Goal: Transaction & Acquisition: Purchase product/service

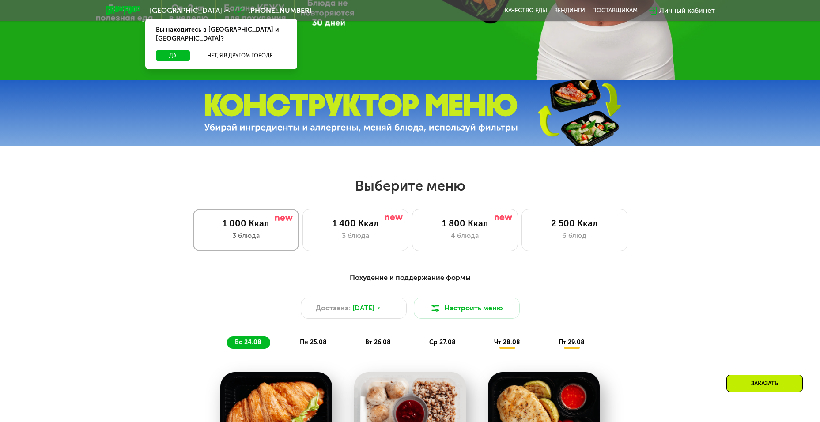
scroll to position [309, 0]
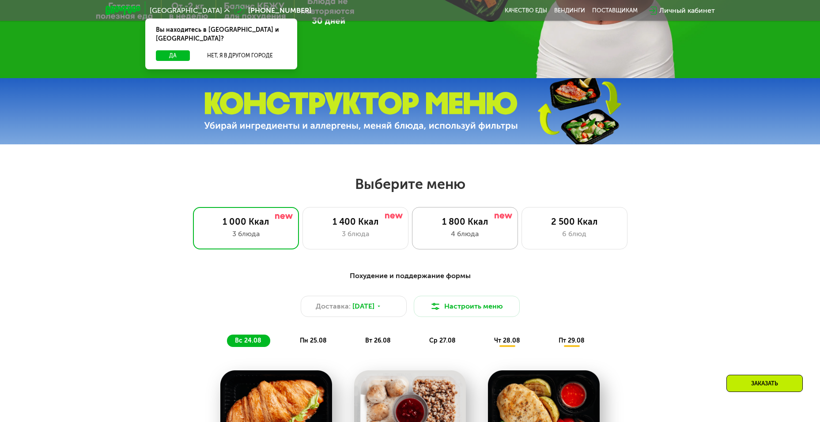
click at [428, 227] on div "1 800 Ккал" at bounding box center [464, 221] width 87 height 11
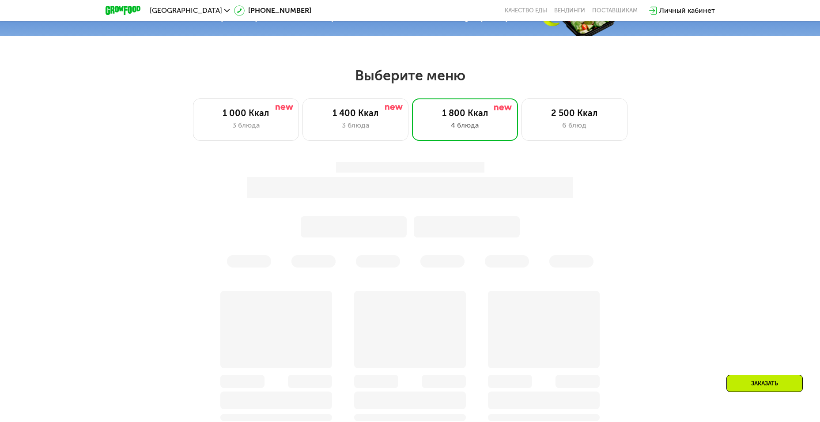
scroll to position [442, 0]
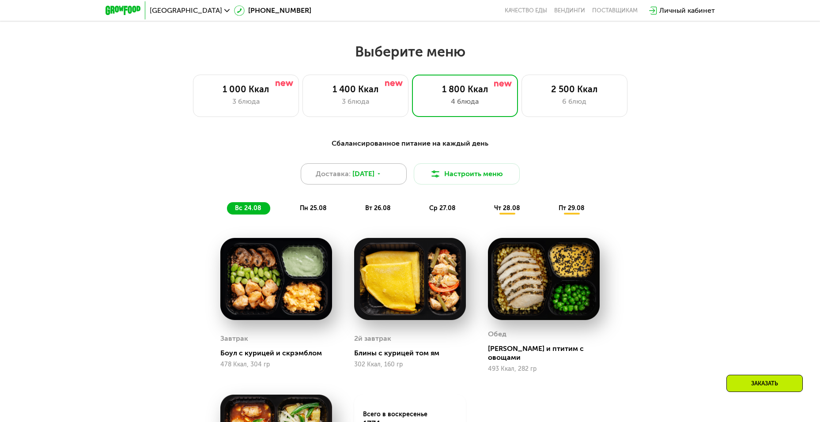
click at [375, 177] on span "[DATE]" at bounding box center [363, 174] width 22 height 11
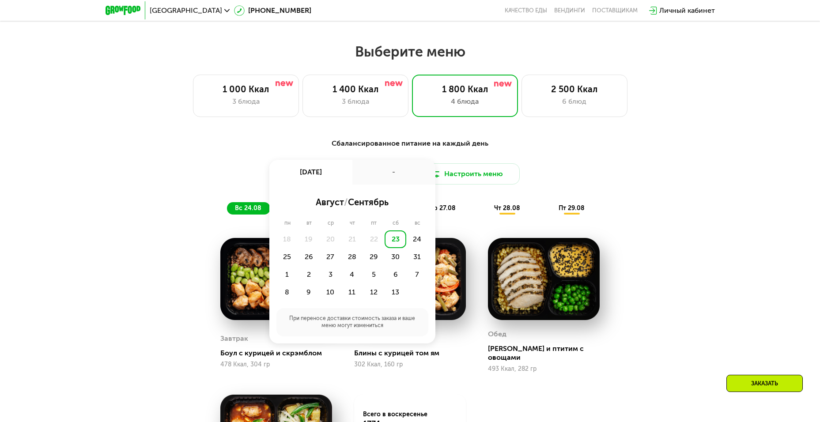
click at [398, 242] on div "23" at bounding box center [396, 240] width 22 height 18
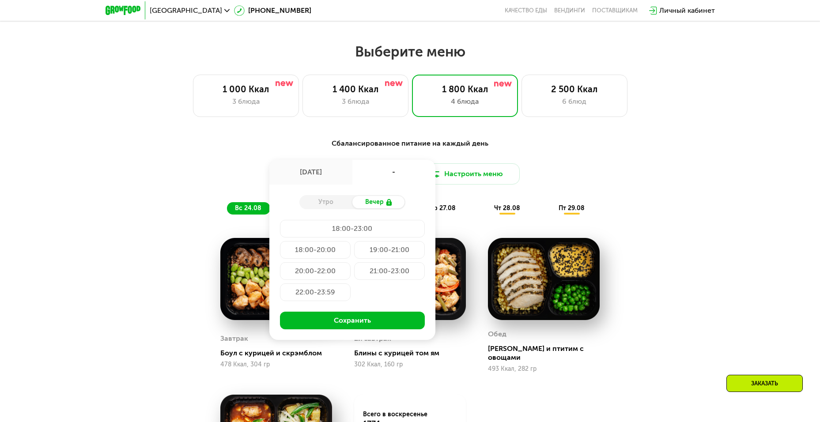
click at [332, 206] on div "Утро" at bounding box center [325, 202] width 53 height 12
click at [370, 204] on div "Вечер" at bounding box center [378, 202] width 53 height 12
click at [628, 175] on div "Доставка: [DATE] авг, сб 18:00-23:00 Утро Вечер 18:00-23:00 18:00-20:00 19:00-2…" at bounding box center [410, 173] width 523 height 21
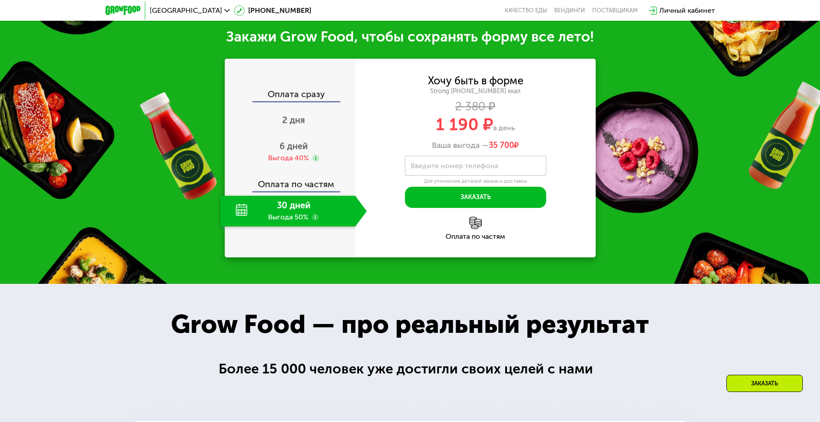
scroll to position [1016, 0]
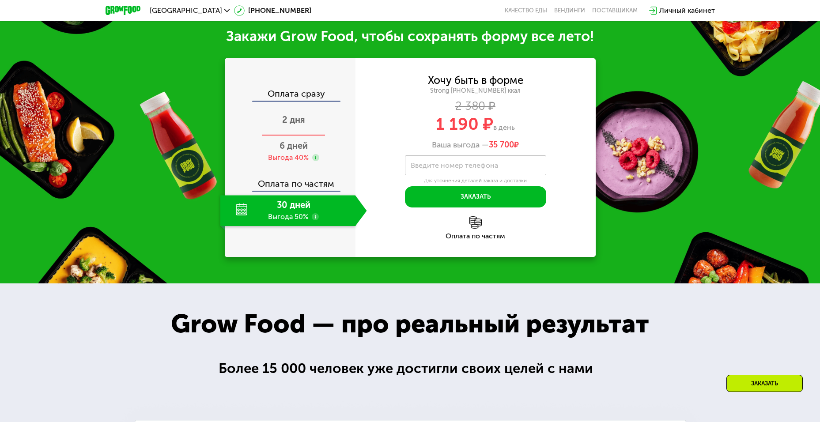
click at [295, 117] on span "2 дня" at bounding box center [293, 119] width 23 height 11
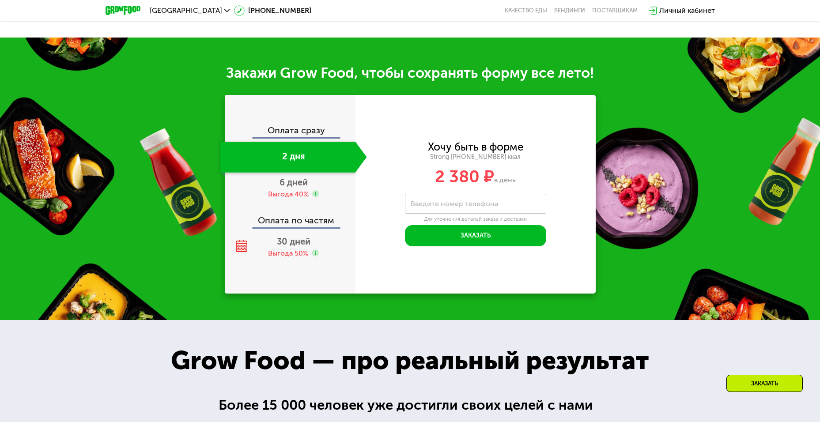
scroll to position [1061, 0]
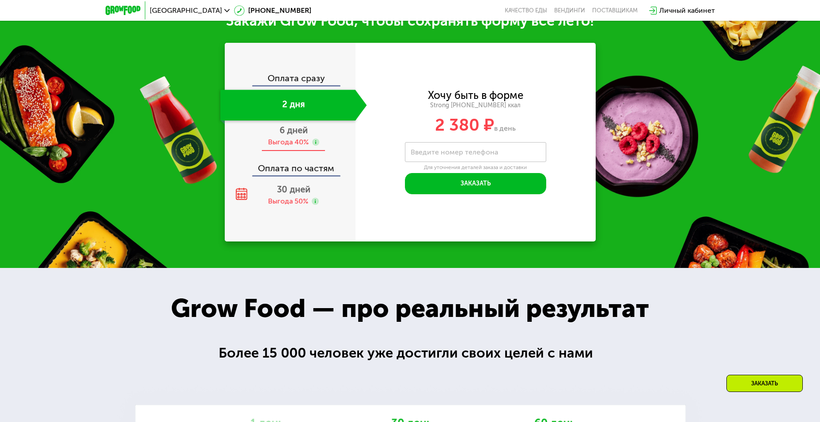
click at [299, 136] on span "6 дней" at bounding box center [294, 130] width 28 height 11
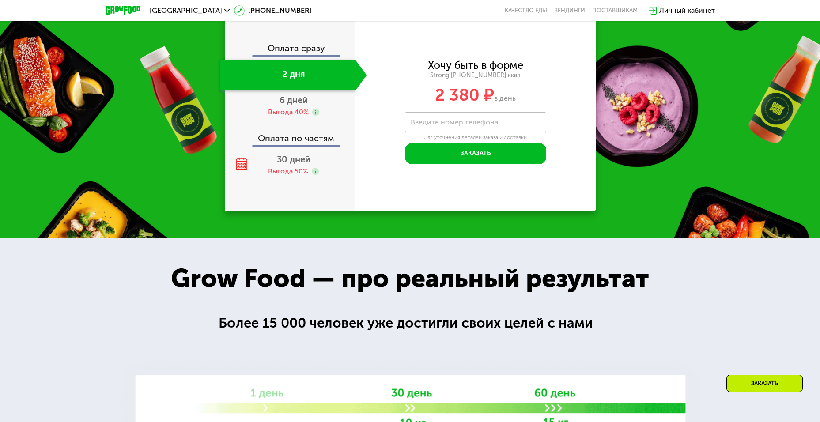
scroll to position [1016, 0]
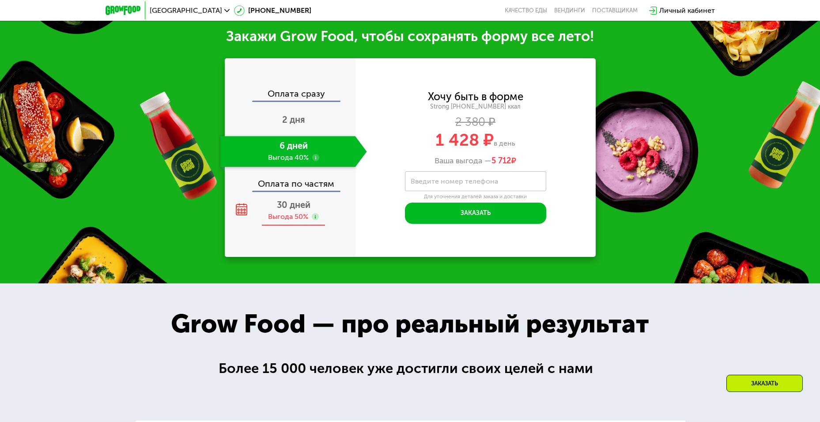
click at [297, 195] on div "30 дней Выгода 50%" at bounding box center [293, 210] width 147 height 31
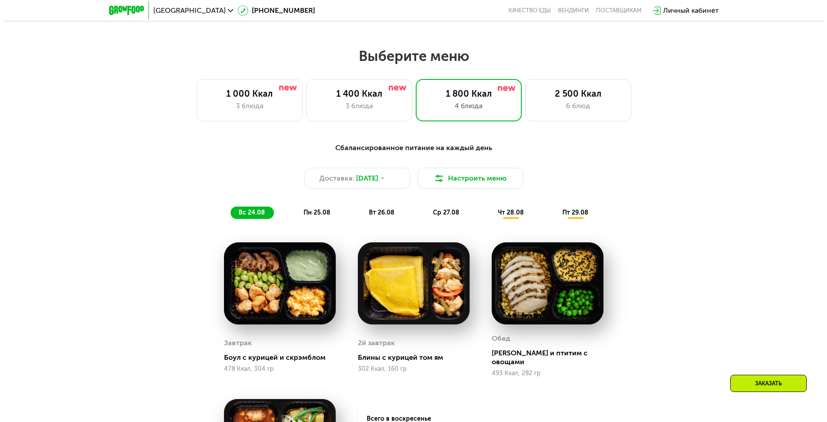
scroll to position [398, 0]
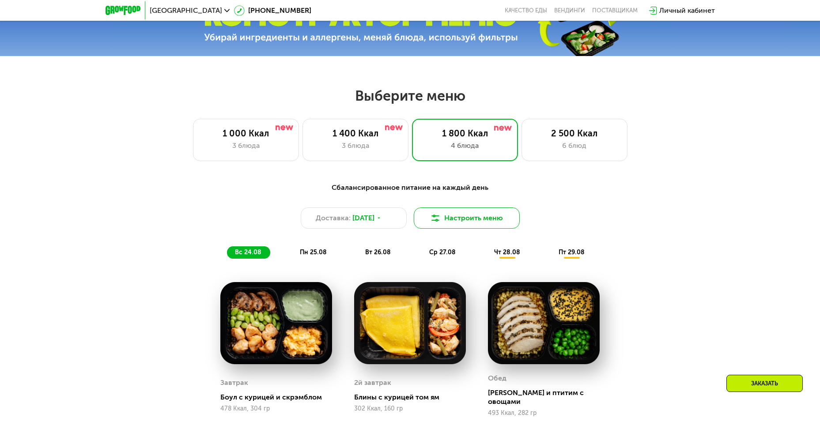
click at [448, 220] on button "Настроить меню" at bounding box center [467, 218] width 106 height 21
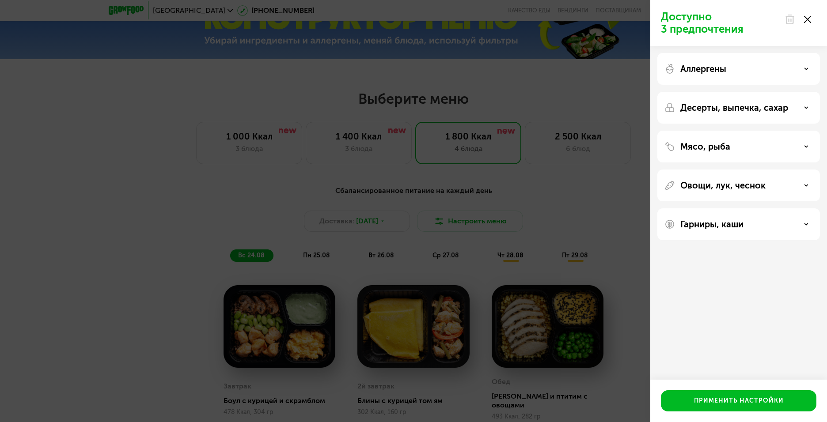
click at [735, 71] on div "Аллергены" at bounding box center [738, 69] width 148 height 11
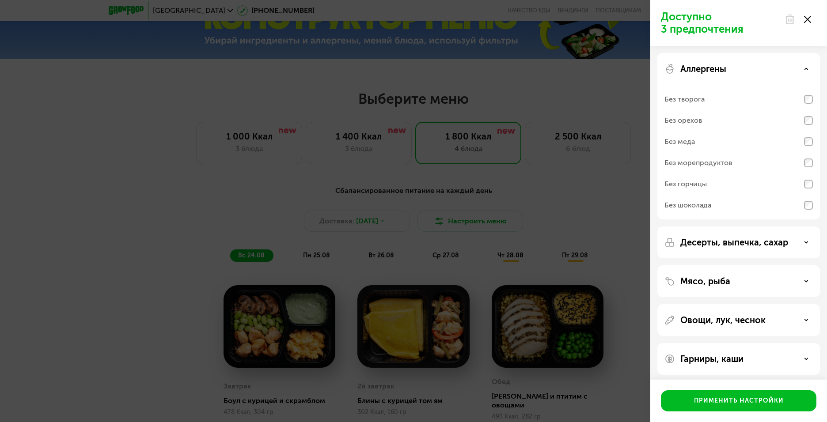
click at [735, 71] on div "Аллергены" at bounding box center [738, 69] width 148 height 11
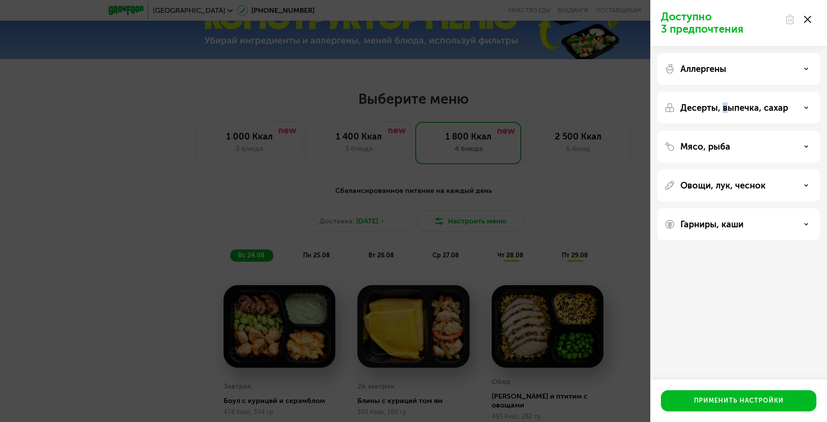
click at [724, 108] on p "Десерты, выпечка, сахар" at bounding box center [734, 107] width 108 height 11
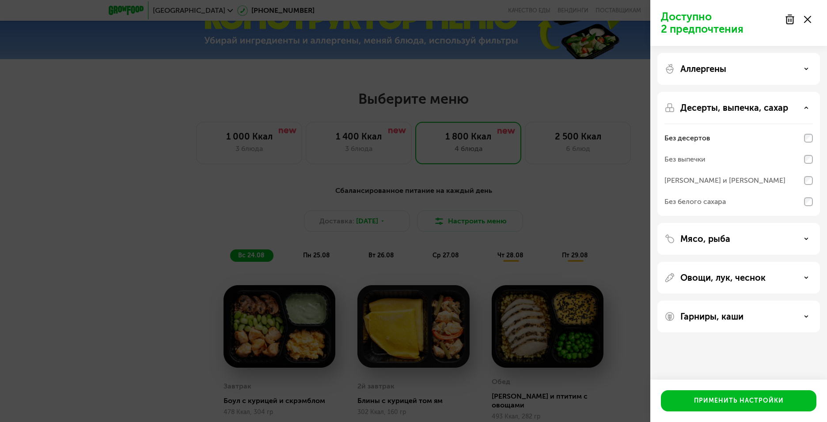
click at [809, 170] on div "Без выпечки" at bounding box center [738, 180] width 148 height 21
click at [731, 110] on p "Десерты, выпечка, сахар" at bounding box center [734, 107] width 108 height 11
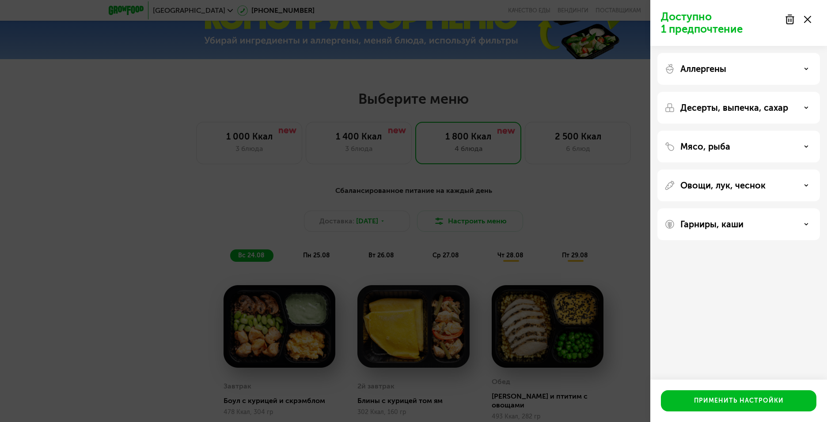
click at [745, 148] on div "Мясо, рыба" at bounding box center [738, 146] width 148 height 11
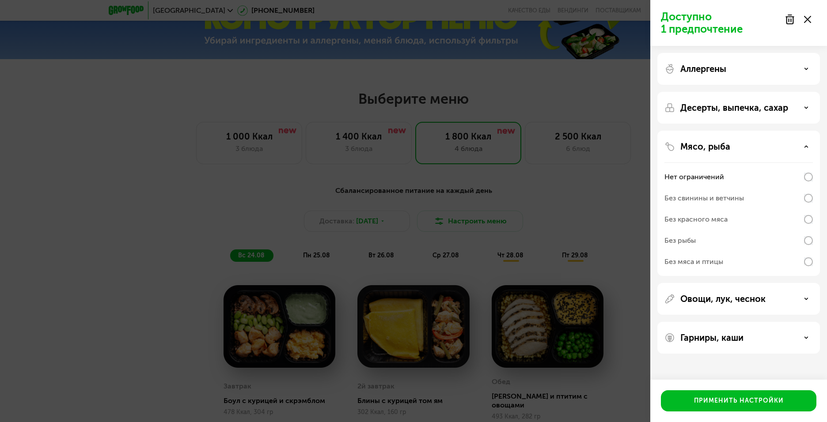
click at [732, 145] on div "Мясо, рыба" at bounding box center [738, 146] width 148 height 11
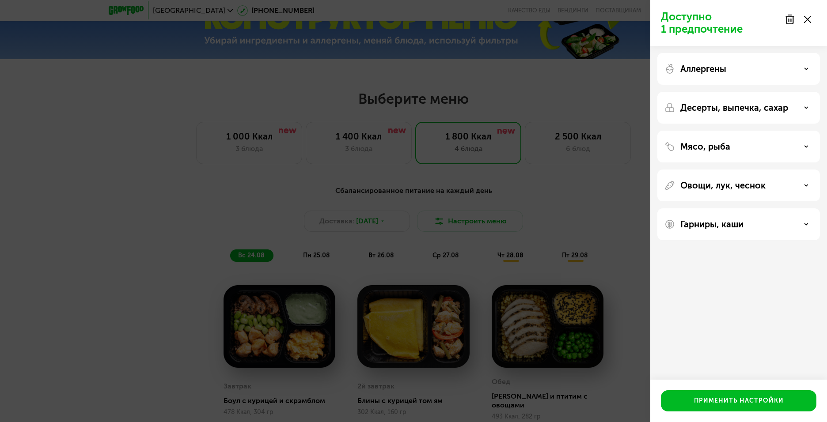
click at [736, 208] on div "Овощи, лук, чеснок" at bounding box center [738, 224] width 163 height 32
click at [738, 187] on p "Овощи, лук, чеснок" at bounding box center [722, 185] width 85 height 11
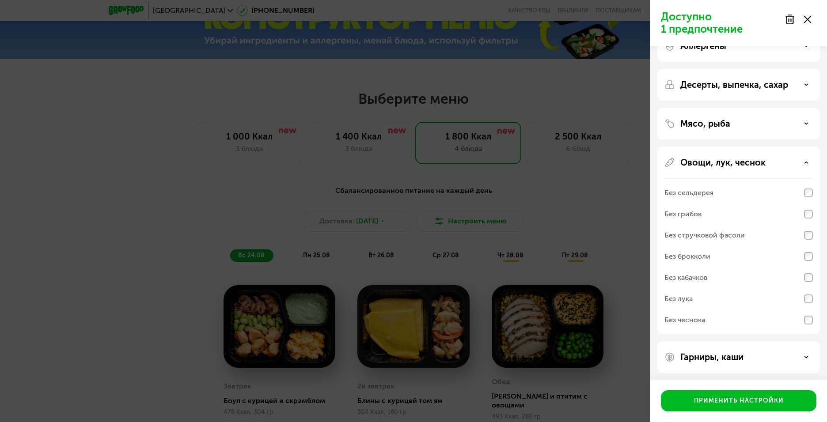
scroll to position [25, 0]
click at [738, 164] on p "Овощи, лук, чеснок" at bounding box center [722, 160] width 85 height 11
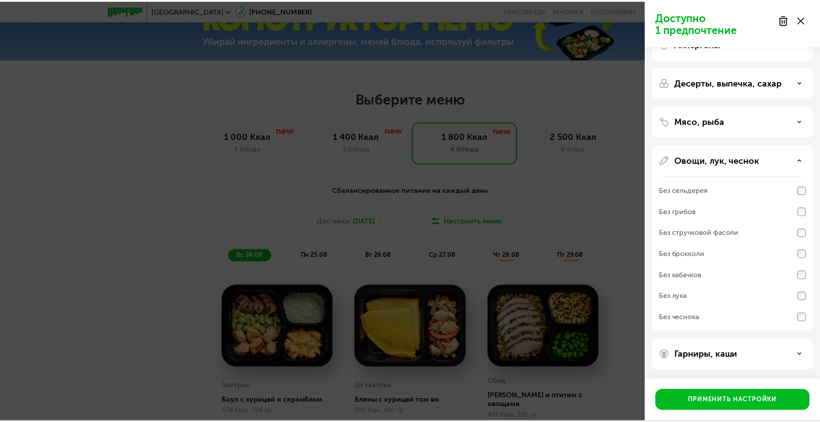
scroll to position [0, 0]
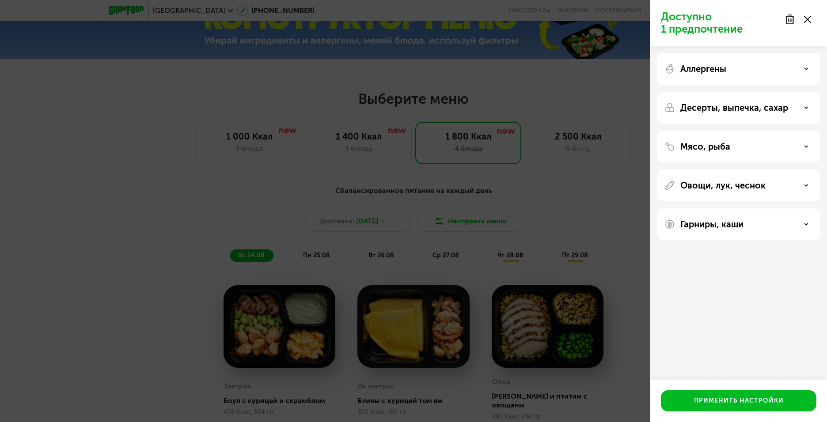
click at [737, 237] on div "Гарниры, каши" at bounding box center [738, 224] width 163 height 32
click at [737, 225] on p "Гарниры, каши" at bounding box center [711, 224] width 63 height 11
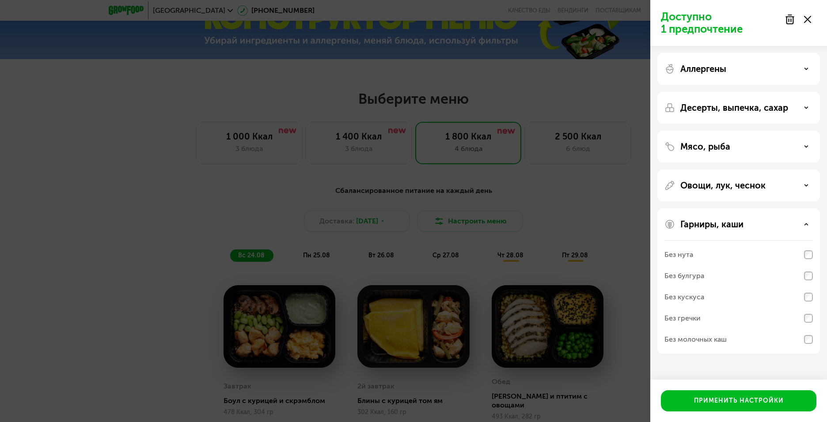
click at [811, 346] on div "Без молочных каш" at bounding box center [738, 339] width 148 height 21
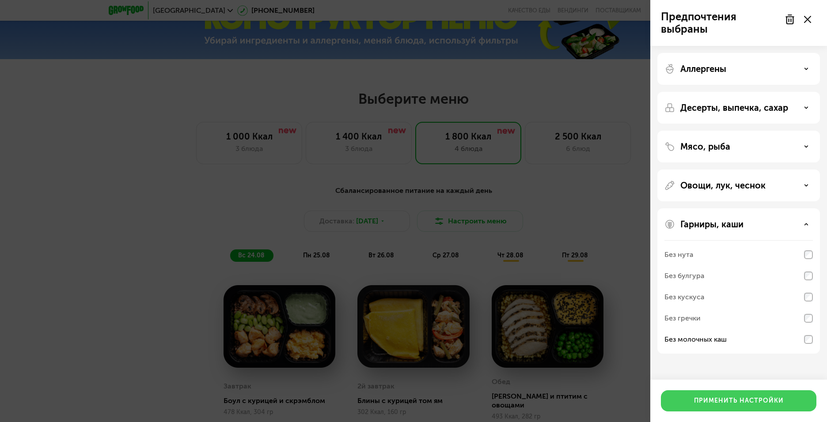
click at [767, 403] on div "Применить настройки" at bounding box center [739, 401] width 90 height 9
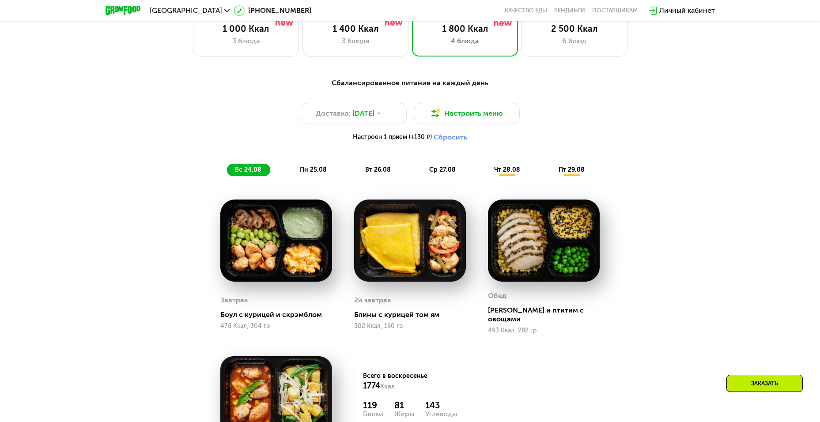
scroll to position [486, 0]
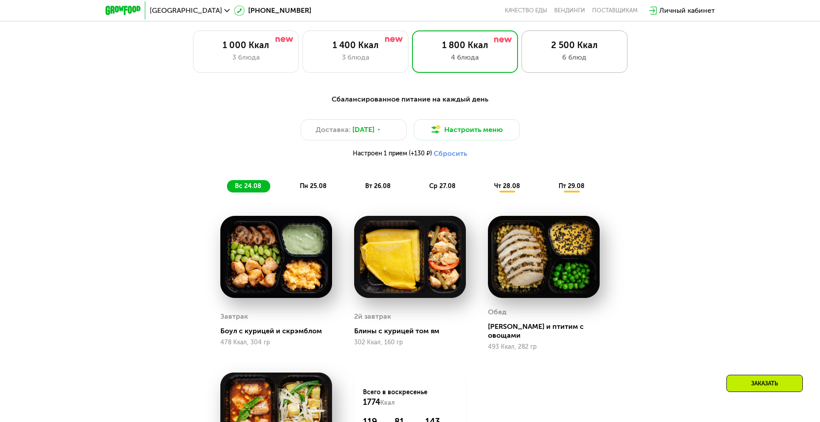
click at [545, 55] on div "6 блюд" at bounding box center [574, 57] width 87 height 11
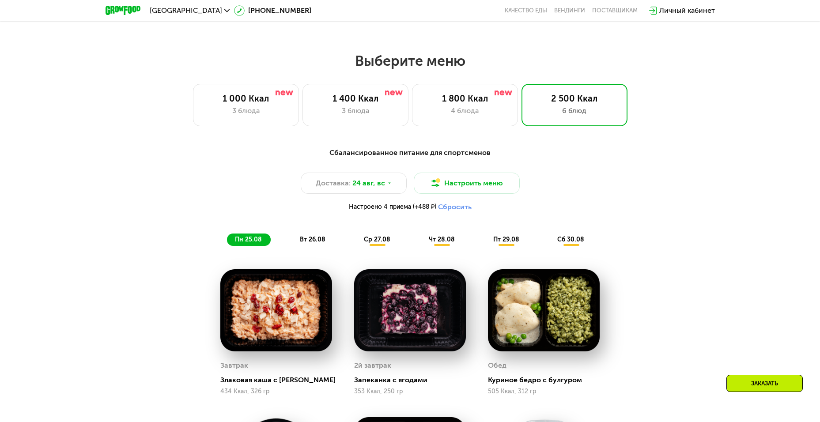
scroll to position [431, 0]
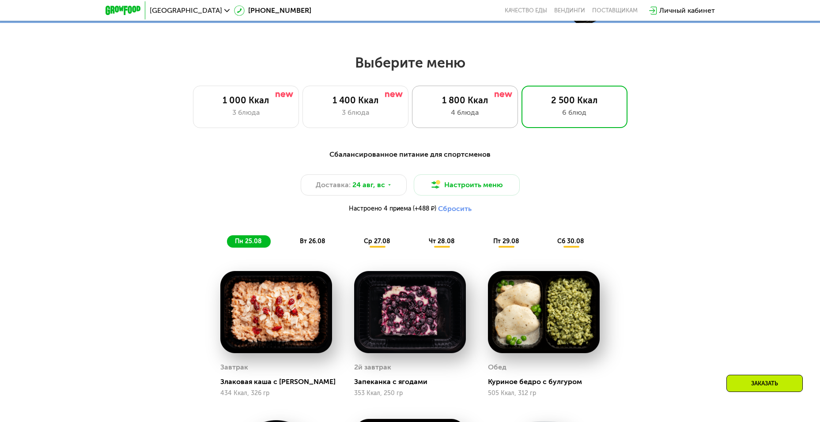
click at [488, 118] on div "4 блюда" at bounding box center [464, 112] width 87 height 11
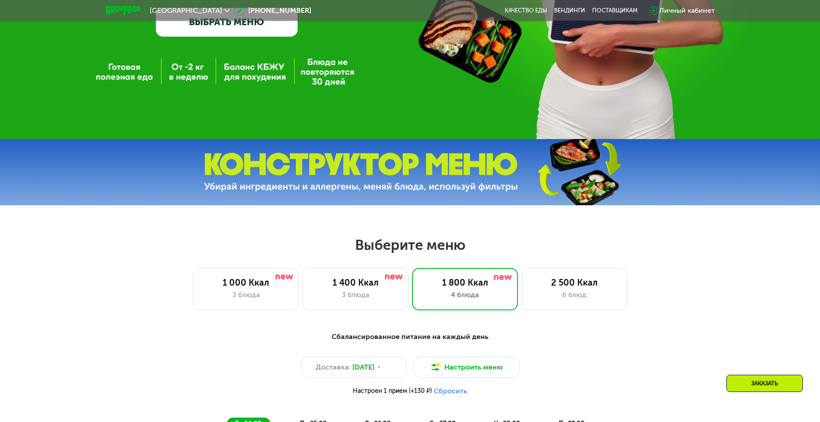
scroll to position [77, 0]
